Goal: Task Accomplishment & Management: Manage account settings

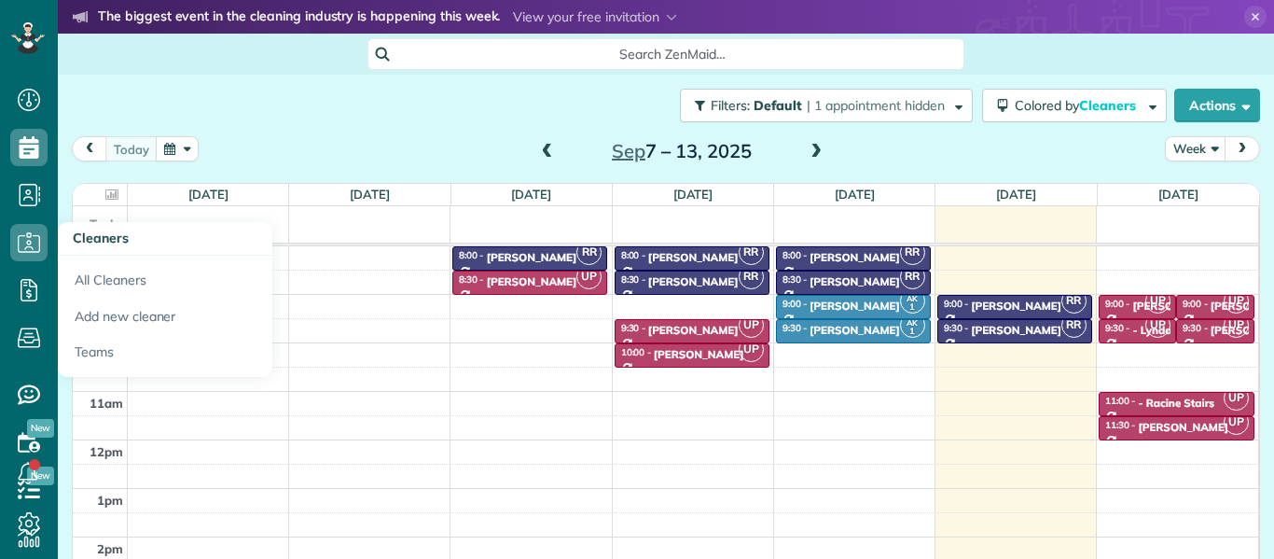
scroll to position [8, 8]
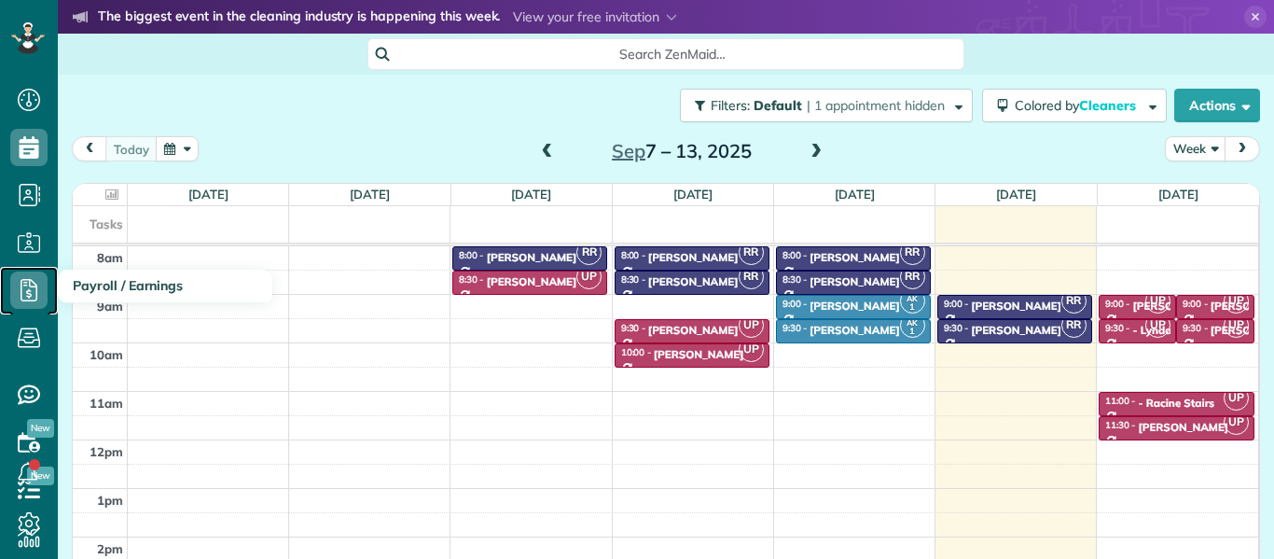
click at [35, 283] on use at bounding box center [29, 290] width 17 height 22
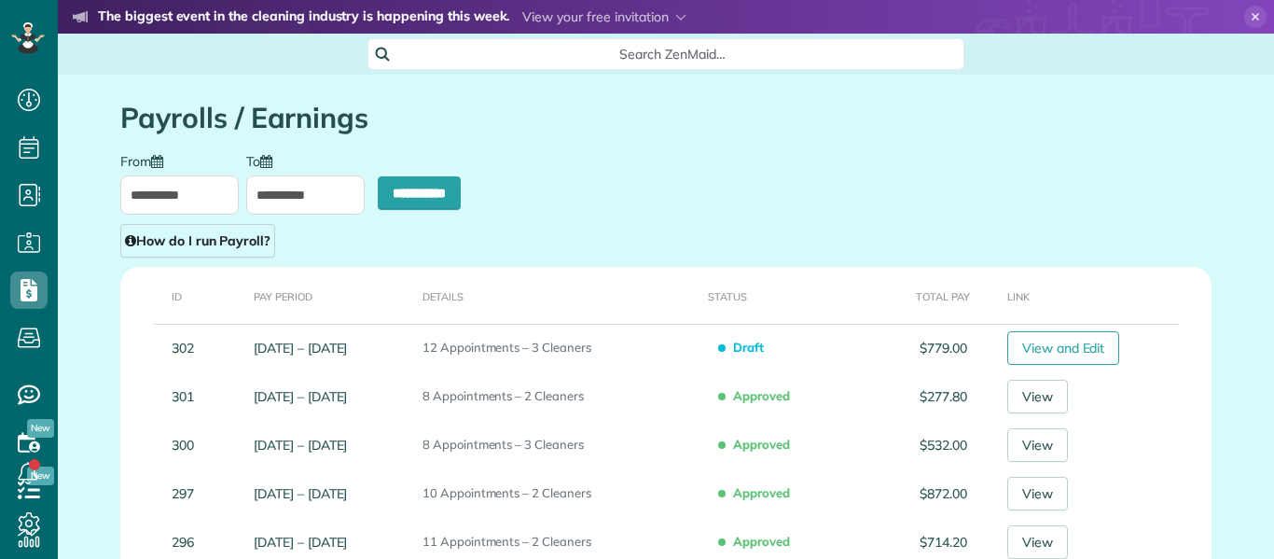
scroll to position [8, 8]
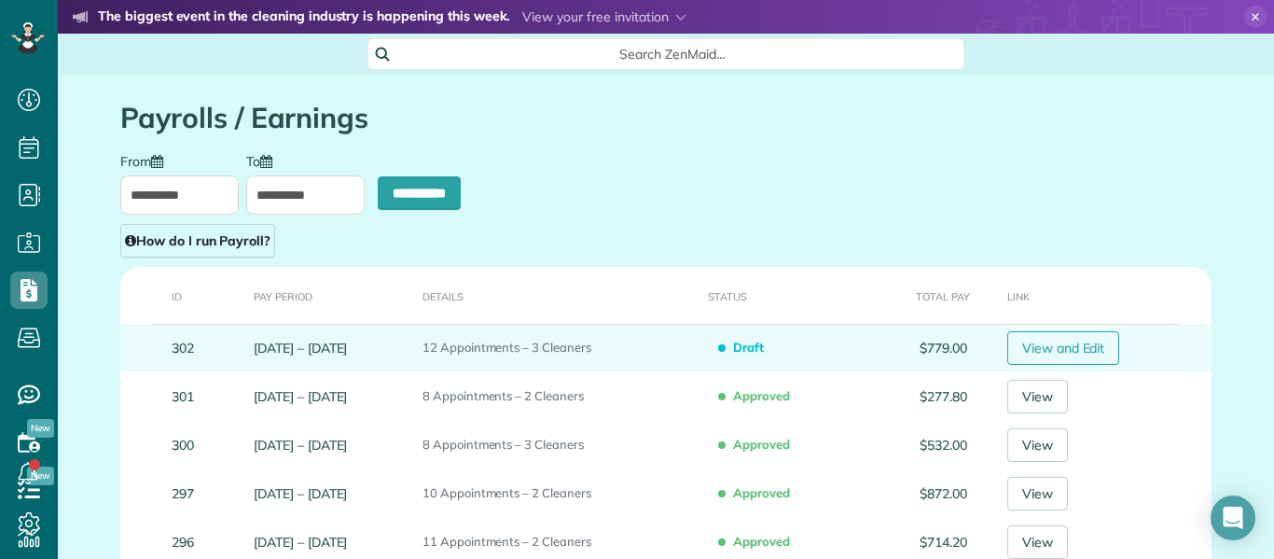
click at [1081, 343] on link "View and Edit" at bounding box center [1063, 348] width 113 height 34
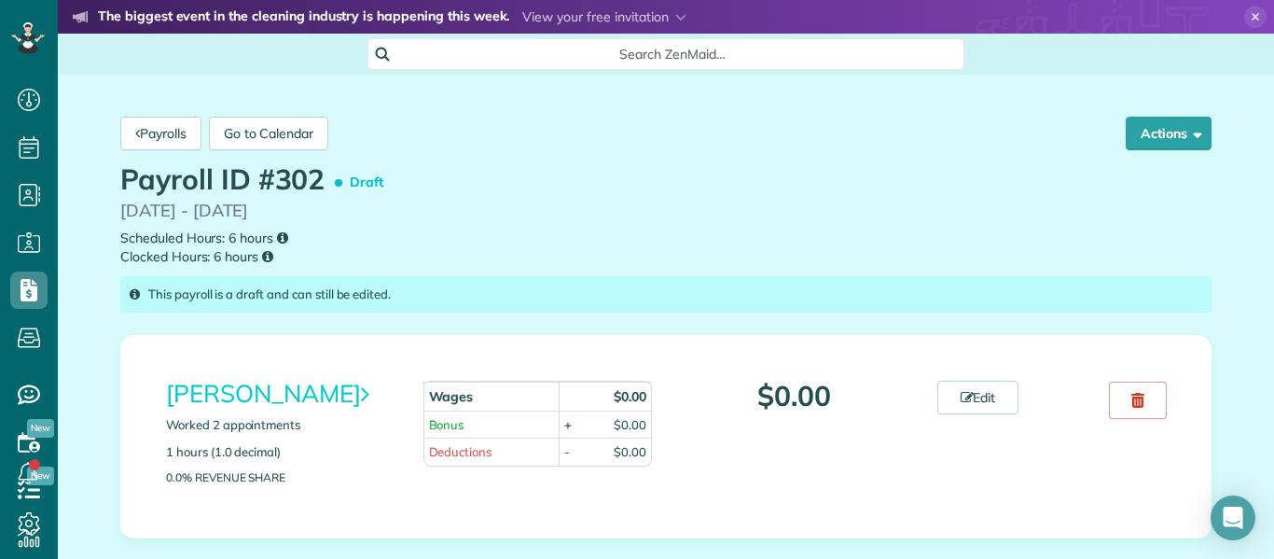
scroll to position [8, 8]
click at [904, 288] on div "This payroll is a draft and can still be edited." at bounding box center [665, 294] width 1091 height 36
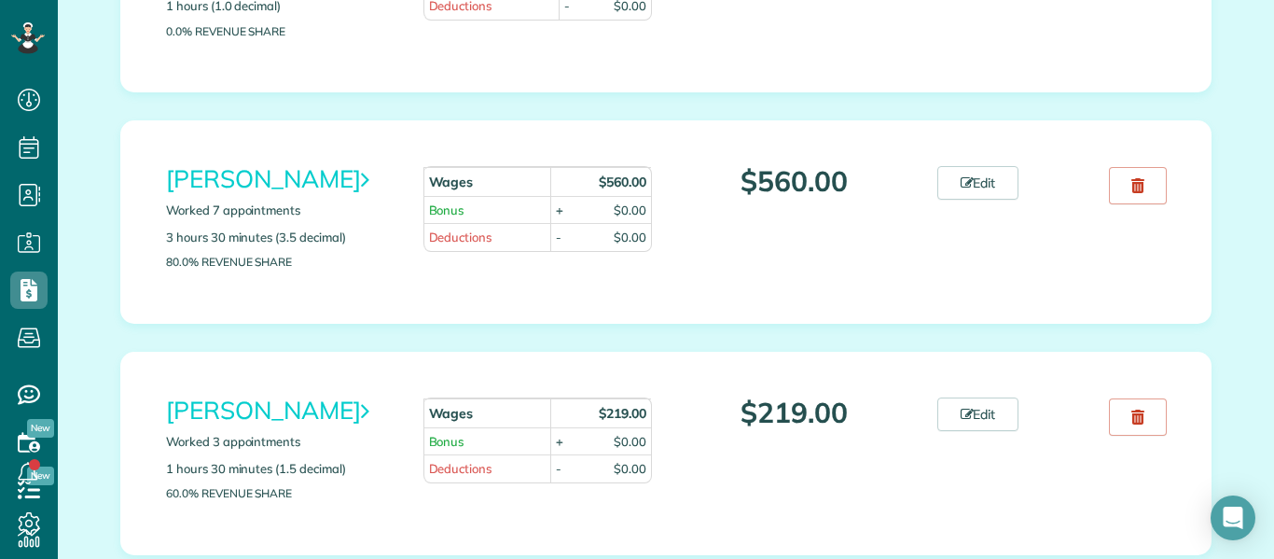
scroll to position [448, 0]
click at [977, 186] on link "Edit" at bounding box center [978, 181] width 82 height 34
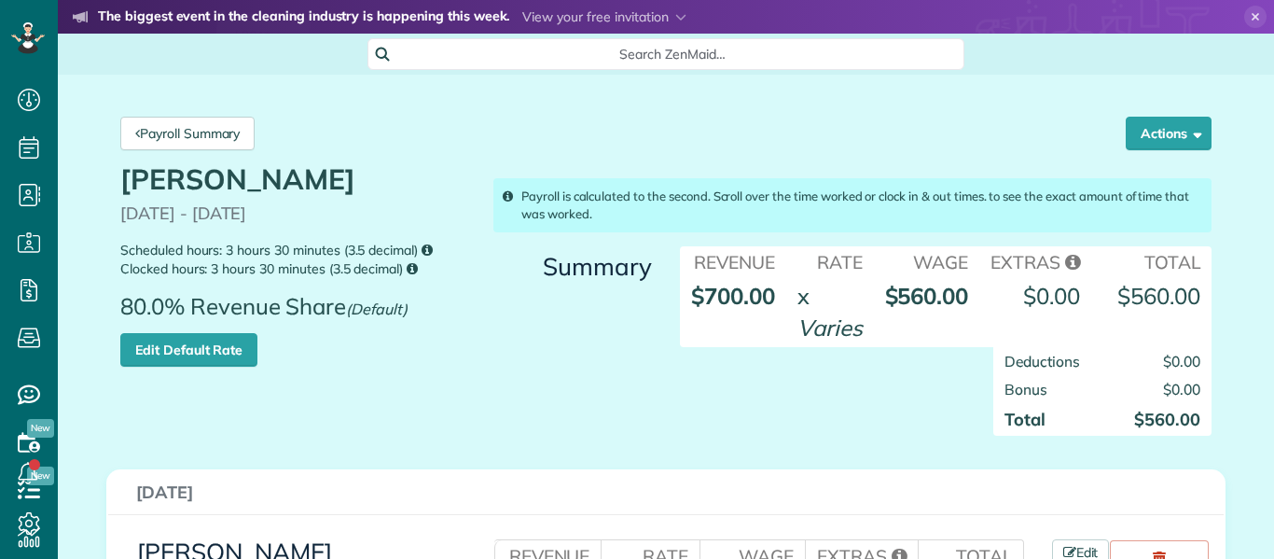
scroll to position [8, 8]
click at [858, 174] on div "Payroll is calculated to the second. Scroll over the time worked or clock in & …" at bounding box center [852, 309] width 746 height 290
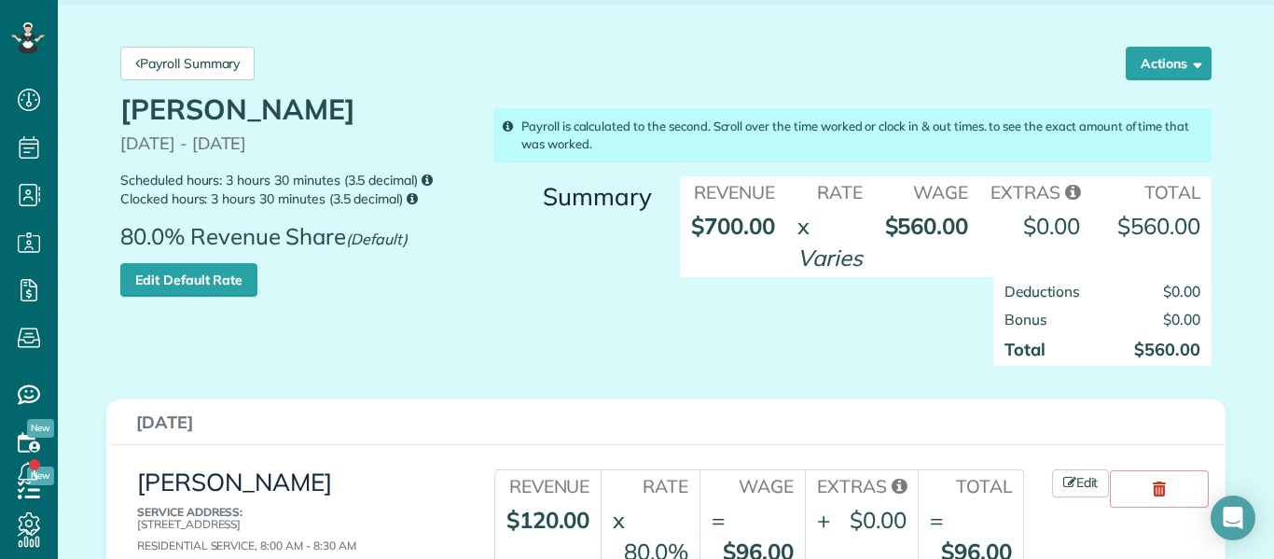
scroll to position [0, 0]
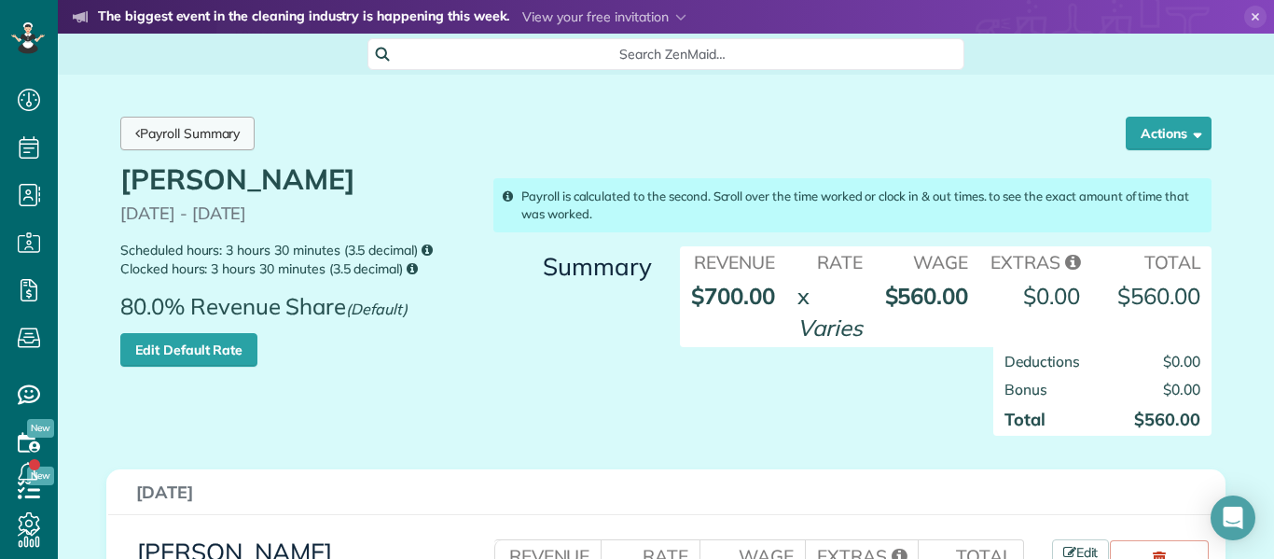
click at [156, 139] on link "Payroll Summary" at bounding box center [187, 134] width 134 height 34
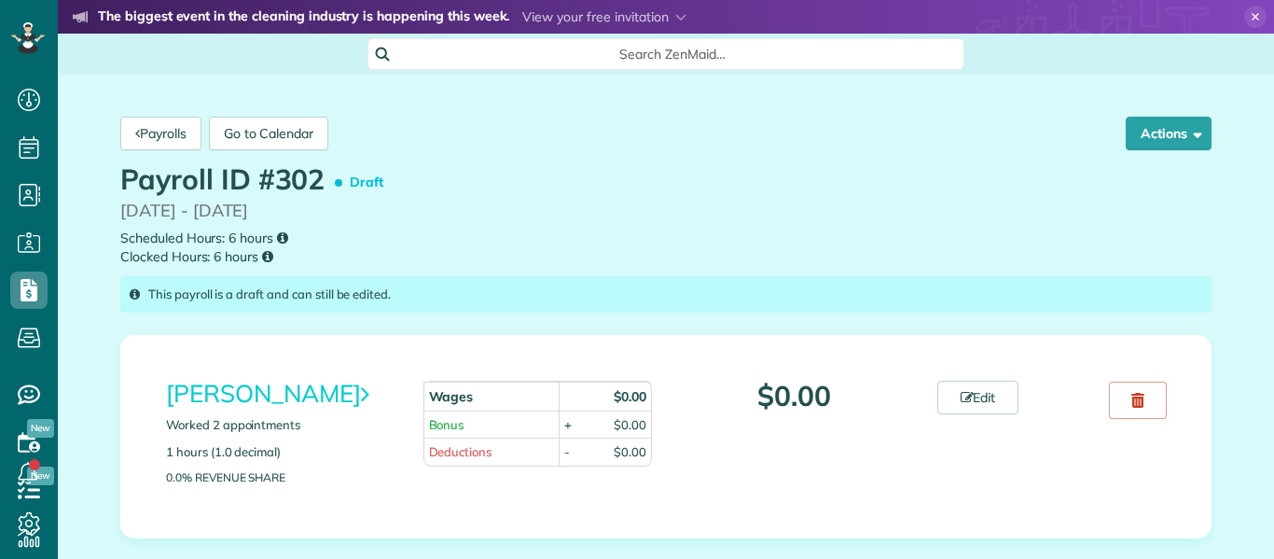
scroll to position [8, 8]
click at [495, 175] on div "Payroll ID #302 Draft 09/08/2025 - 09/12/2025 Scheduled Hours: 6 hours Clocked …" at bounding box center [665, 215] width 1119 height 103
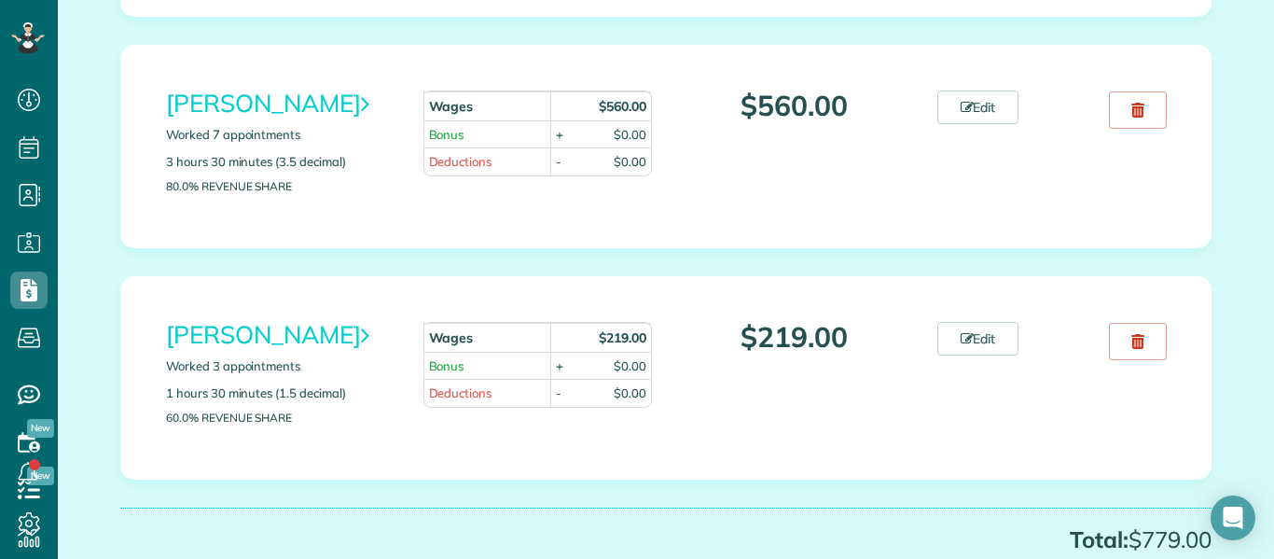
scroll to position [522, 0]
click at [985, 338] on link "Edit" at bounding box center [978, 338] width 82 height 34
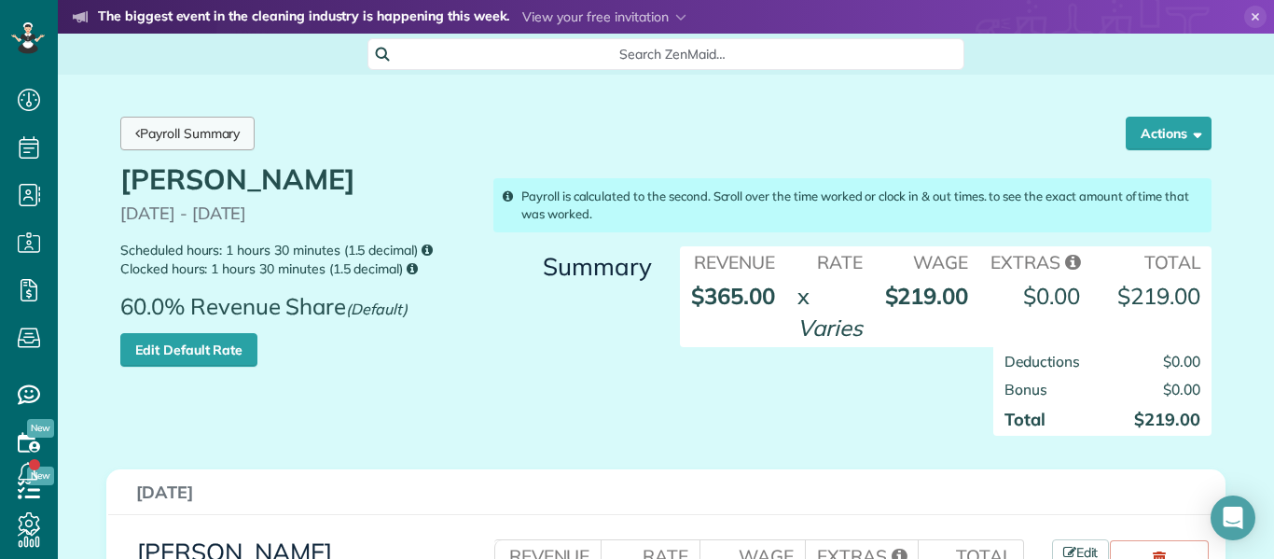
click at [192, 134] on link "Payroll Summary" at bounding box center [187, 134] width 134 height 34
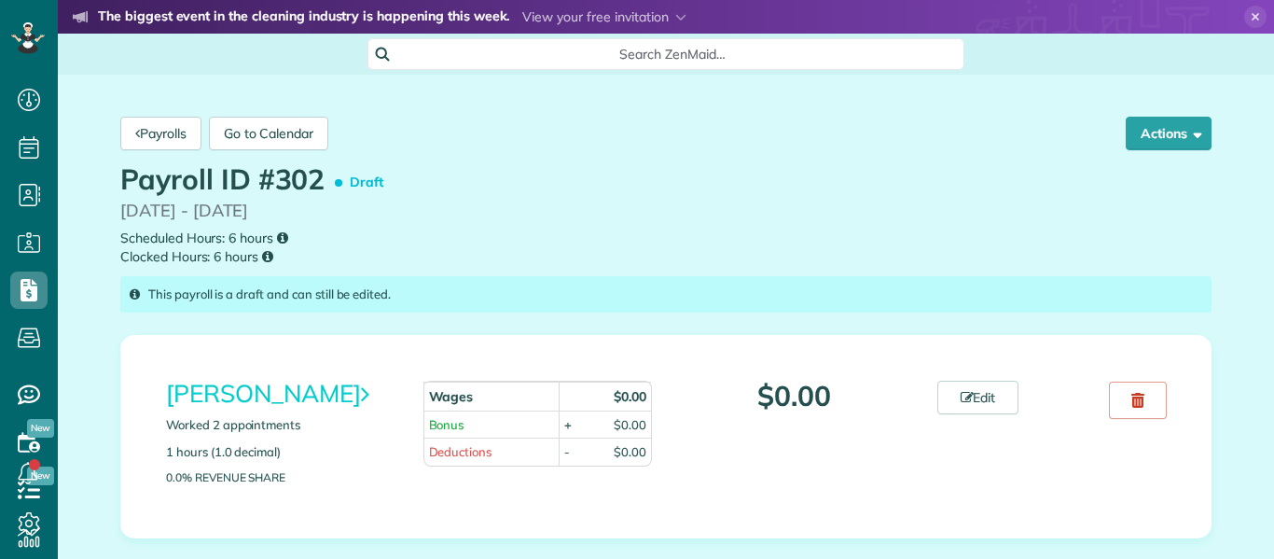
scroll to position [8, 8]
click at [398, 123] on div "Payrolls Go to Calendar Actions Approve Payroll Reset and Recalculate Recalcula…" at bounding box center [665, 134] width 1119 height 62
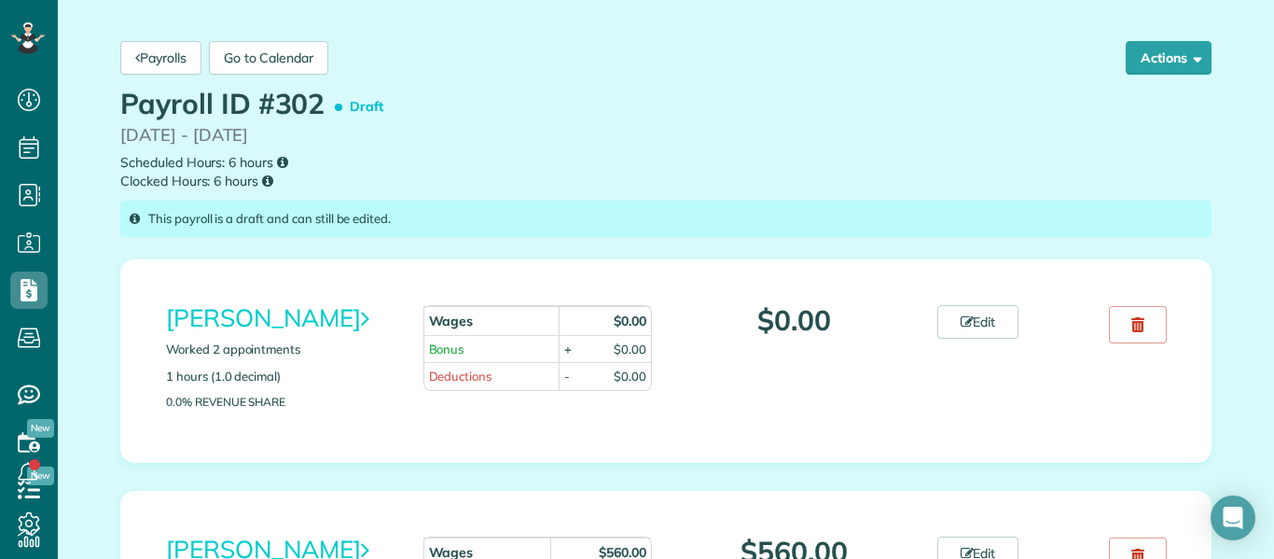
scroll to position [75, 0]
click at [160, 66] on link "Payrolls" at bounding box center [160, 59] width 81 height 34
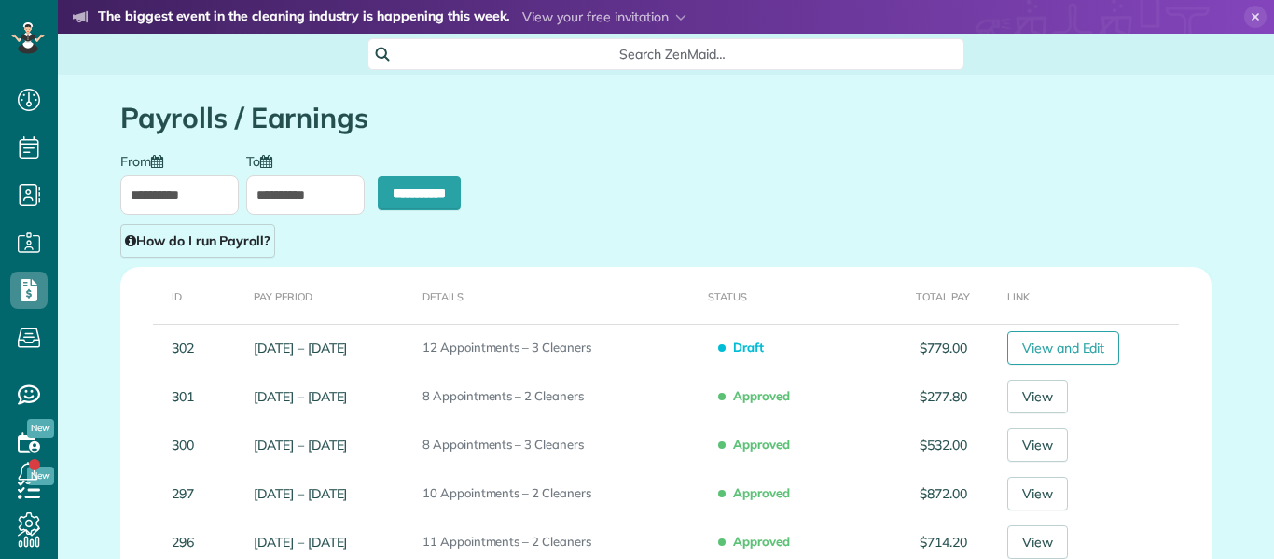
scroll to position [8, 8]
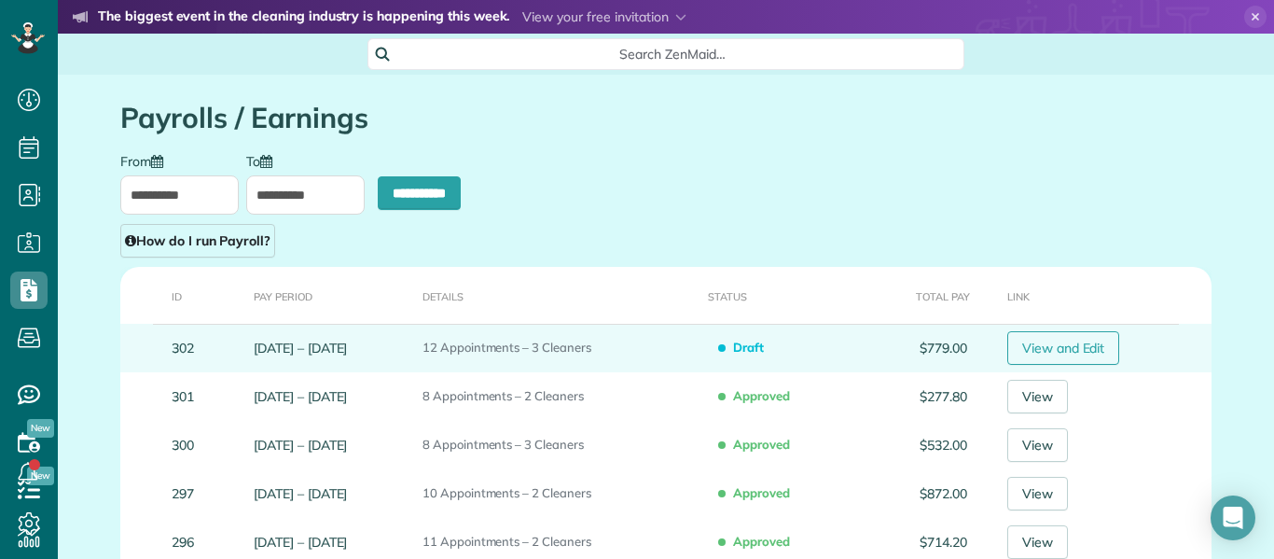
click at [1079, 347] on link "View and Edit" at bounding box center [1063, 348] width 113 height 34
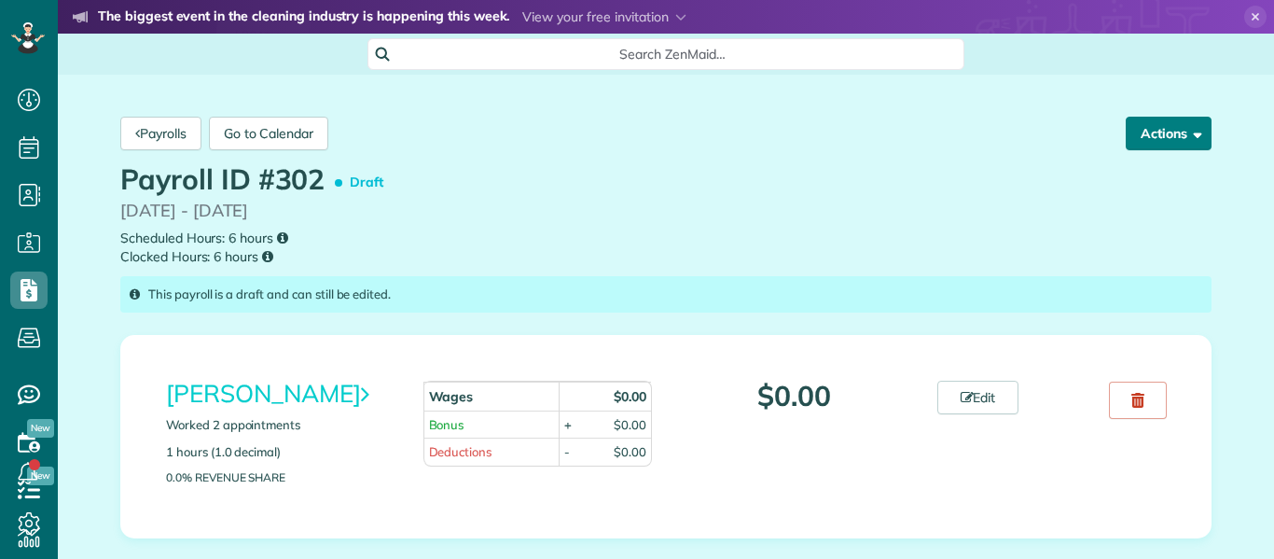
scroll to position [8, 8]
click at [1152, 131] on button "Actions" at bounding box center [1168, 134] width 86 height 34
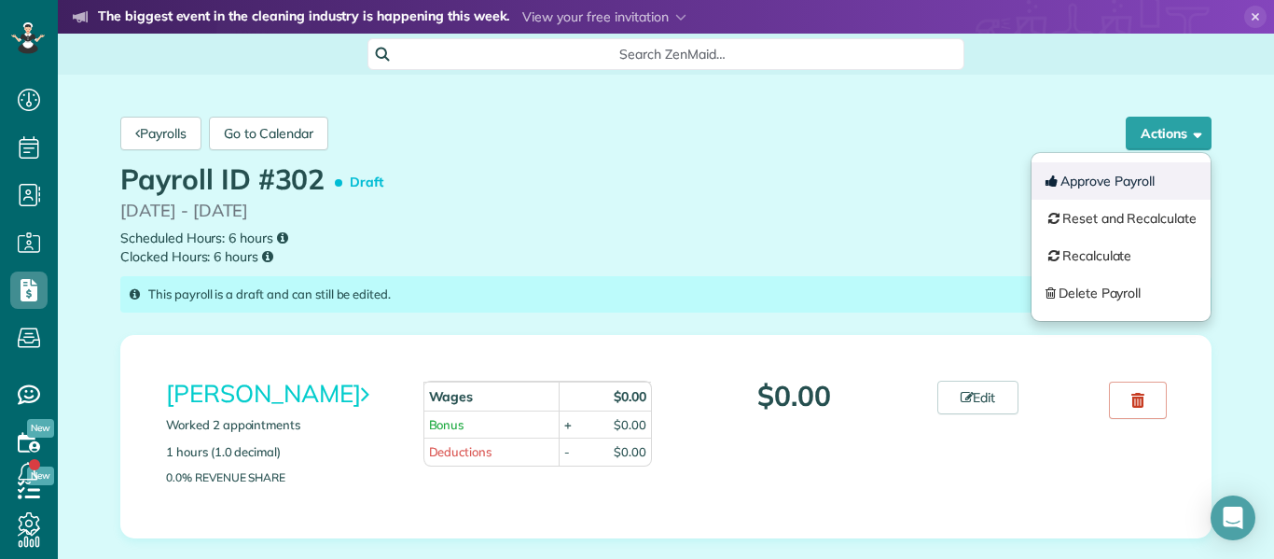
click at [1127, 177] on button "Approve Payroll" at bounding box center [1120, 180] width 179 height 37
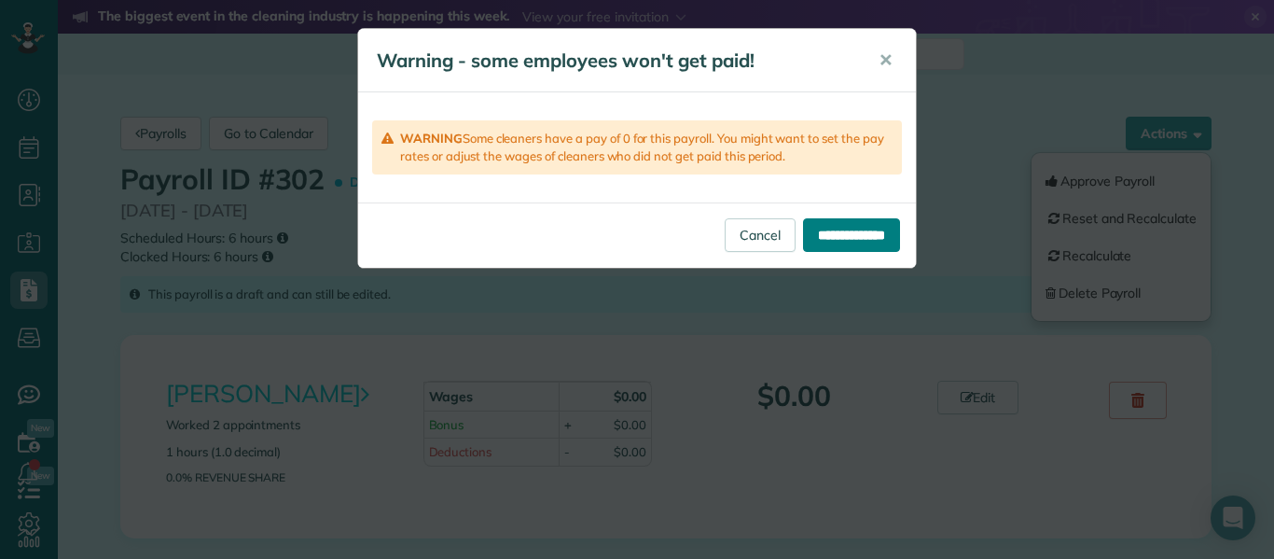
click at [822, 238] on input "**********" at bounding box center [851, 235] width 97 height 34
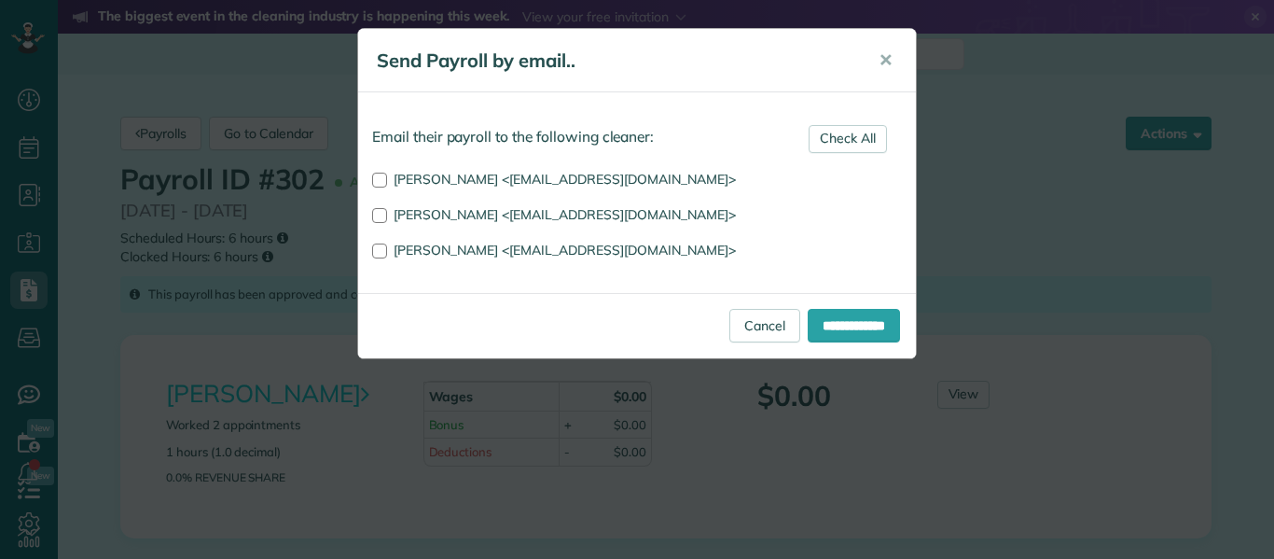
scroll to position [8, 8]
click at [386, 175] on div at bounding box center [379, 179] width 15 height 15
click at [869, 324] on input "**********" at bounding box center [853, 326] width 92 height 34
